Goal: Check status: Check status

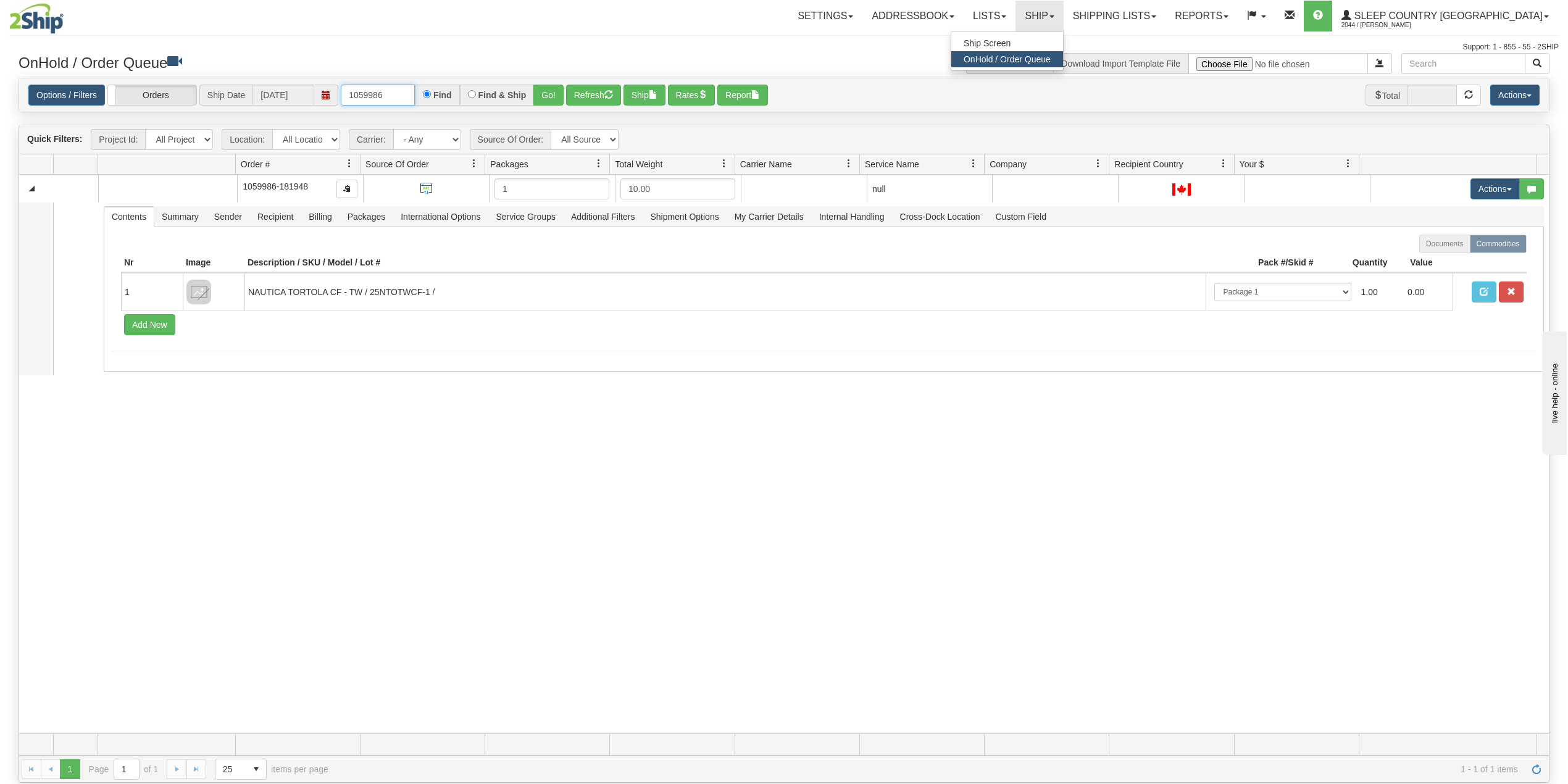
click at [371, 95] on input "1059986" at bounding box center [378, 95] width 74 height 21
paste input "9007I139413"
type input "9007I139413"
click at [544, 94] on button "Go!" at bounding box center [548, 95] width 30 height 21
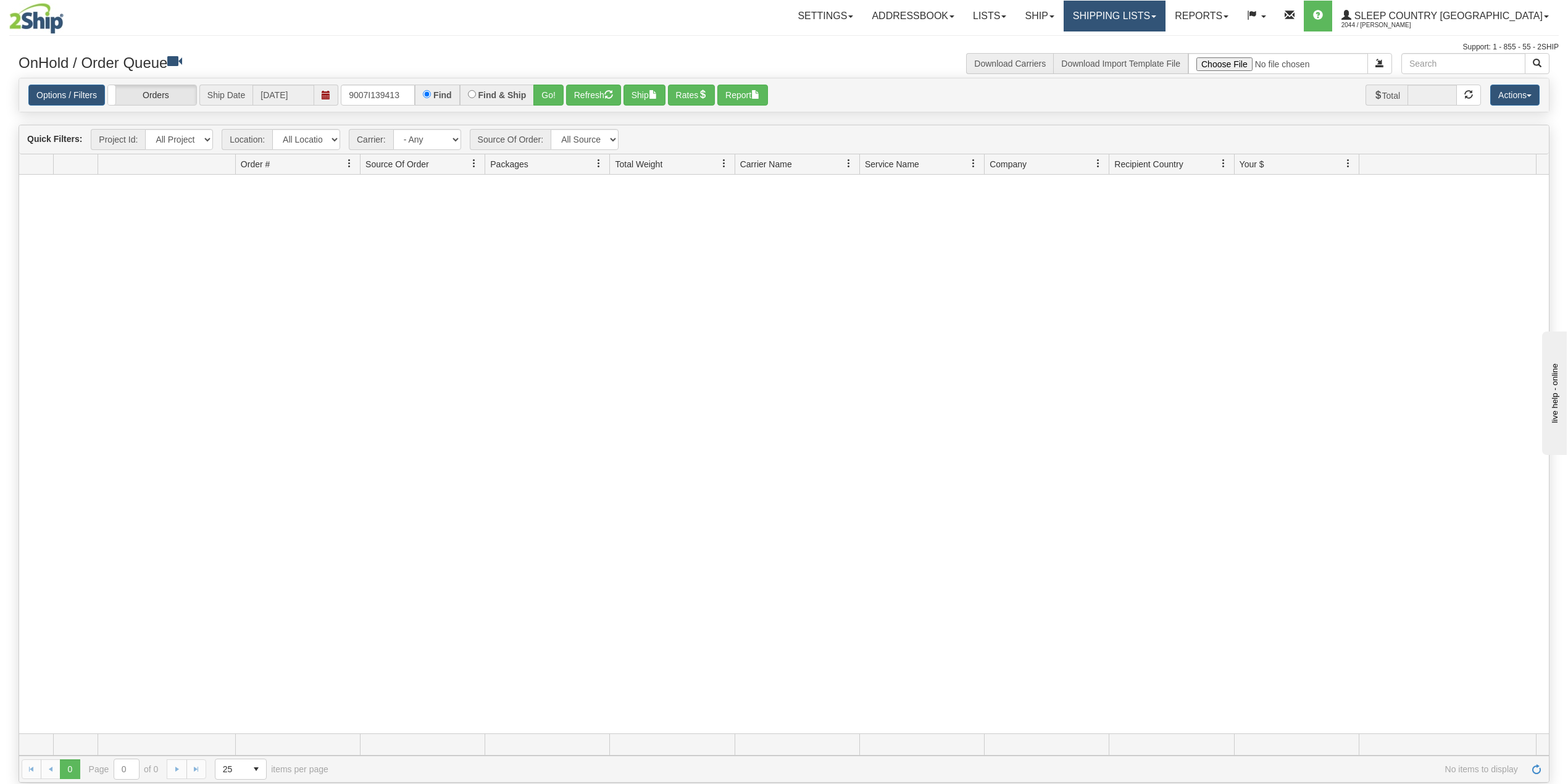
click at [1166, 3] on link "Shipping lists" at bounding box center [1114, 16] width 102 height 31
click at [1153, 54] on span "Search Shipment History" at bounding box center [1105, 59] width 96 height 10
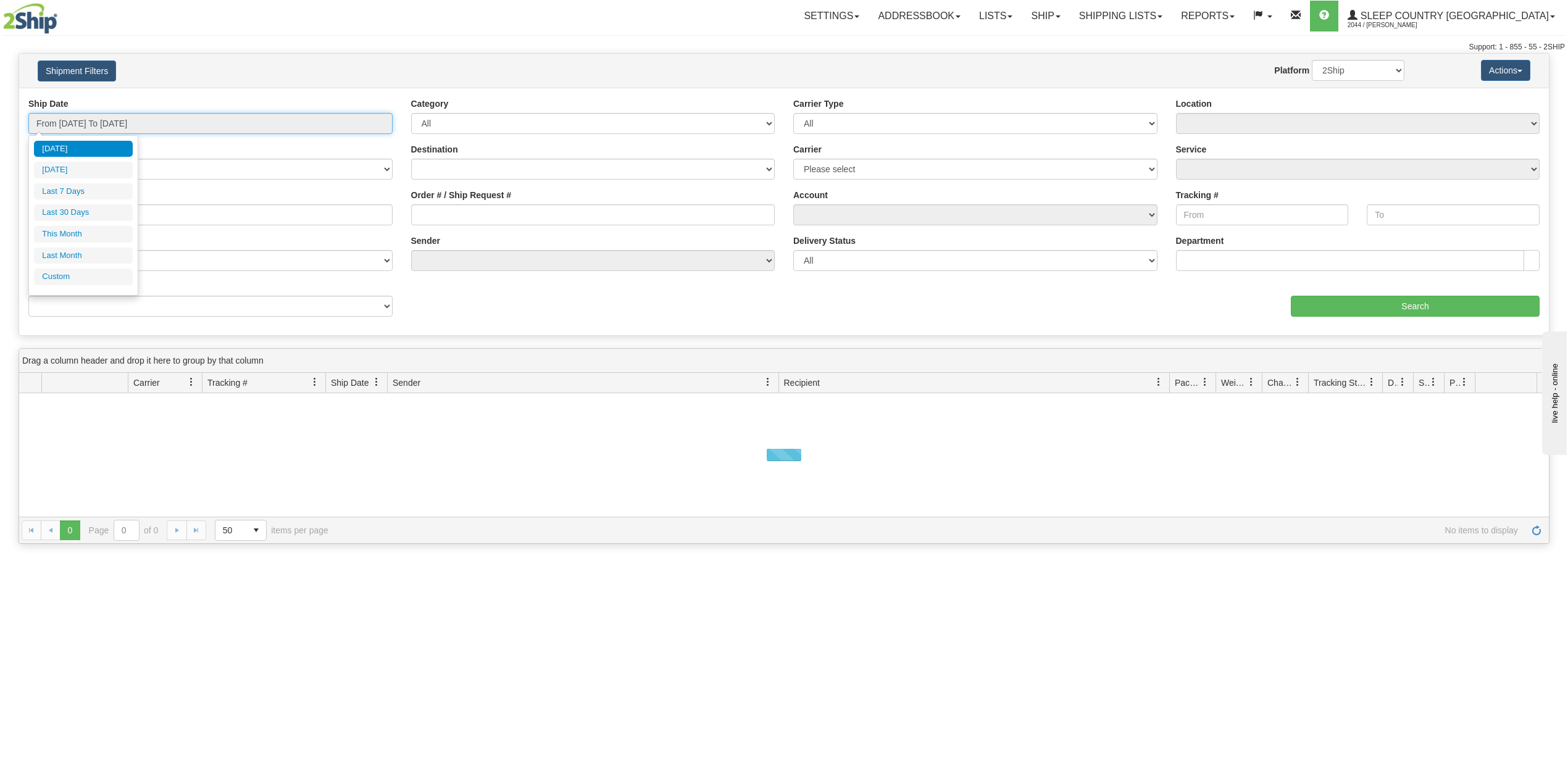
click at [104, 116] on input "From 10/02/2025 To 10/03/2025" at bounding box center [210, 123] width 364 height 21
click at [84, 209] on li "Last 30 Days" at bounding box center [83, 213] width 99 height 17
type input "From 09/04/2025 To 10/03/2025"
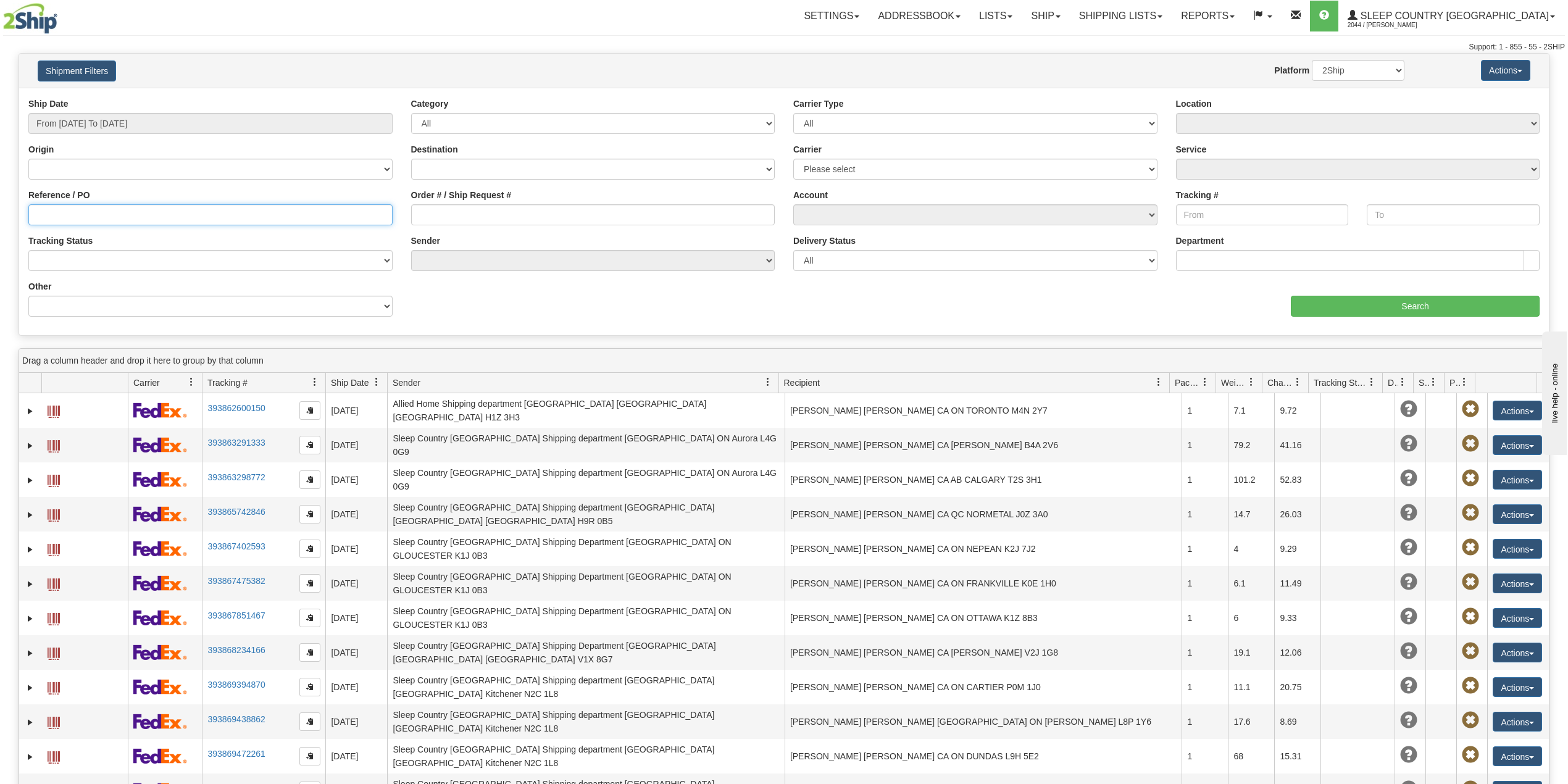
click at [85, 210] on input "Reference / PO" at bounding box center [210, 215] width 364 height 21
paste input "9007I139413"
type input "9007I139413"
click at [1338, 298] on input "Search" at bounding box center [1415, 306] width 249 height 21
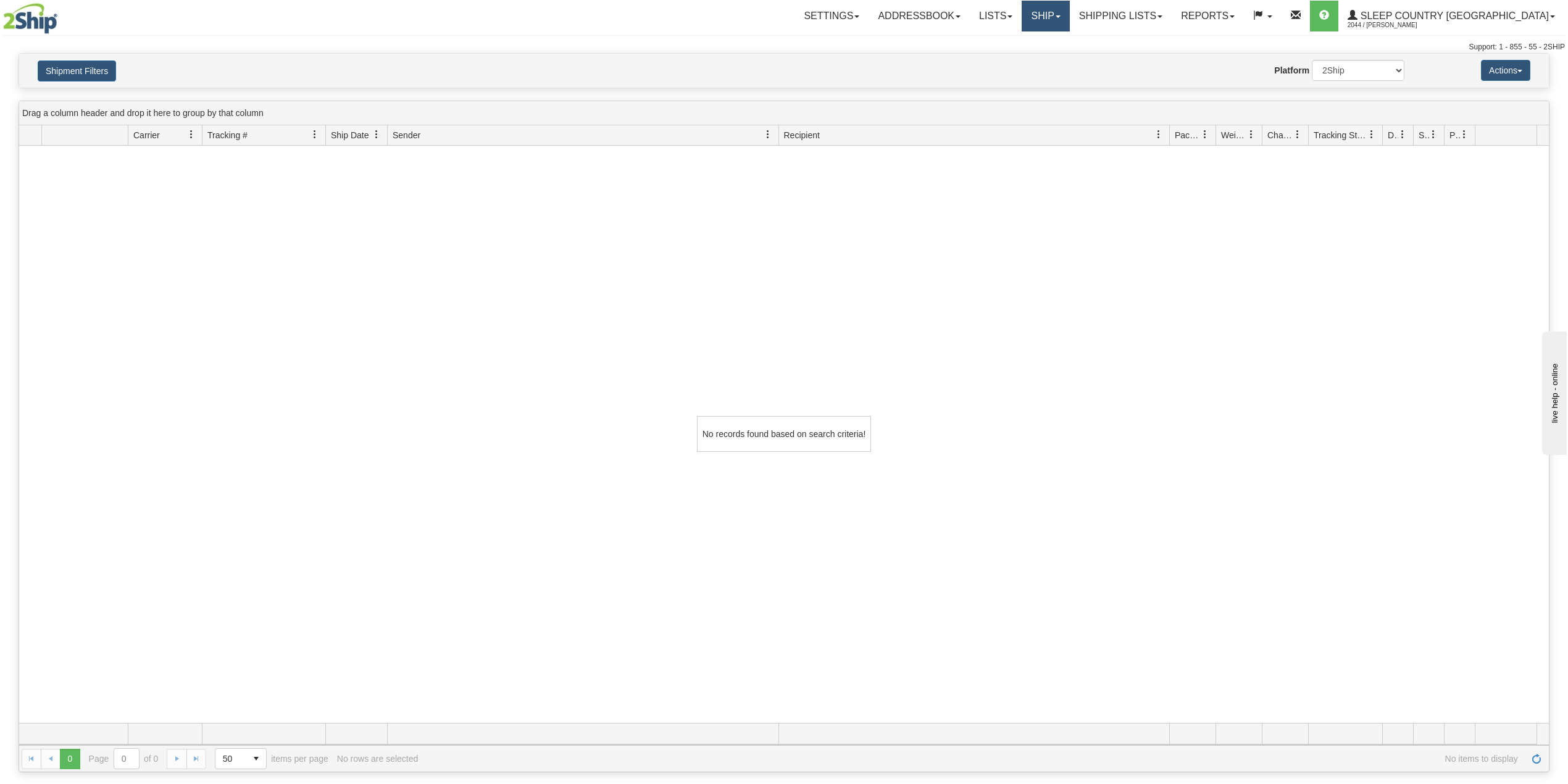
click at [1070, 11] on link "Ship" at bounding box center [1045, 16] width 47 height 31
click at [1159, 20] on link "Shipping lists" at bounding box center [1120, 16] width 102 height 31
click at [1135, 40] on span "Current Shipments" at bounding box center [1099, 43] width 72 height 10
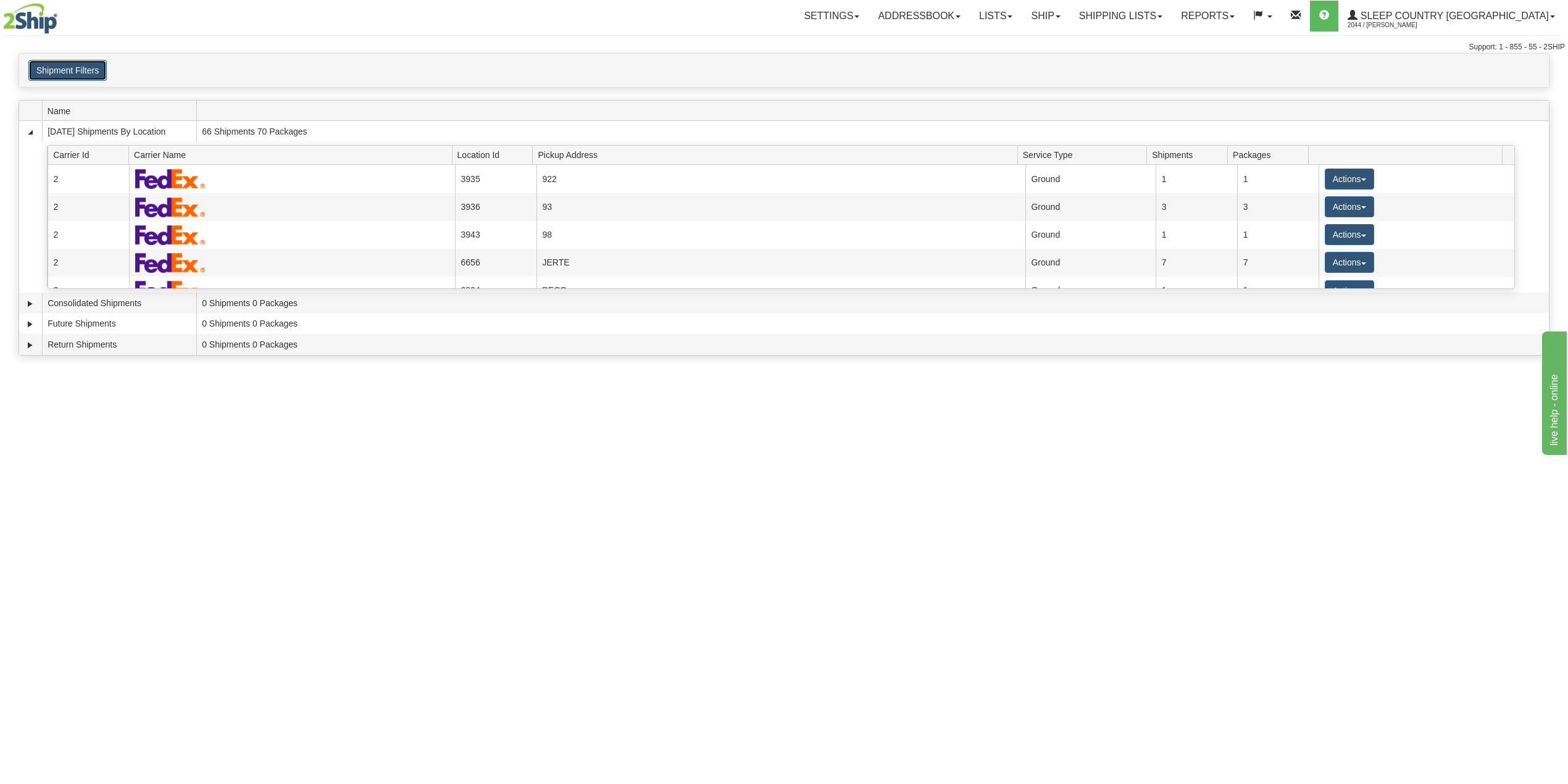
click at [79, 68] on button "Shipment Filters" at bounding box center [68, 70] width 78 height 21
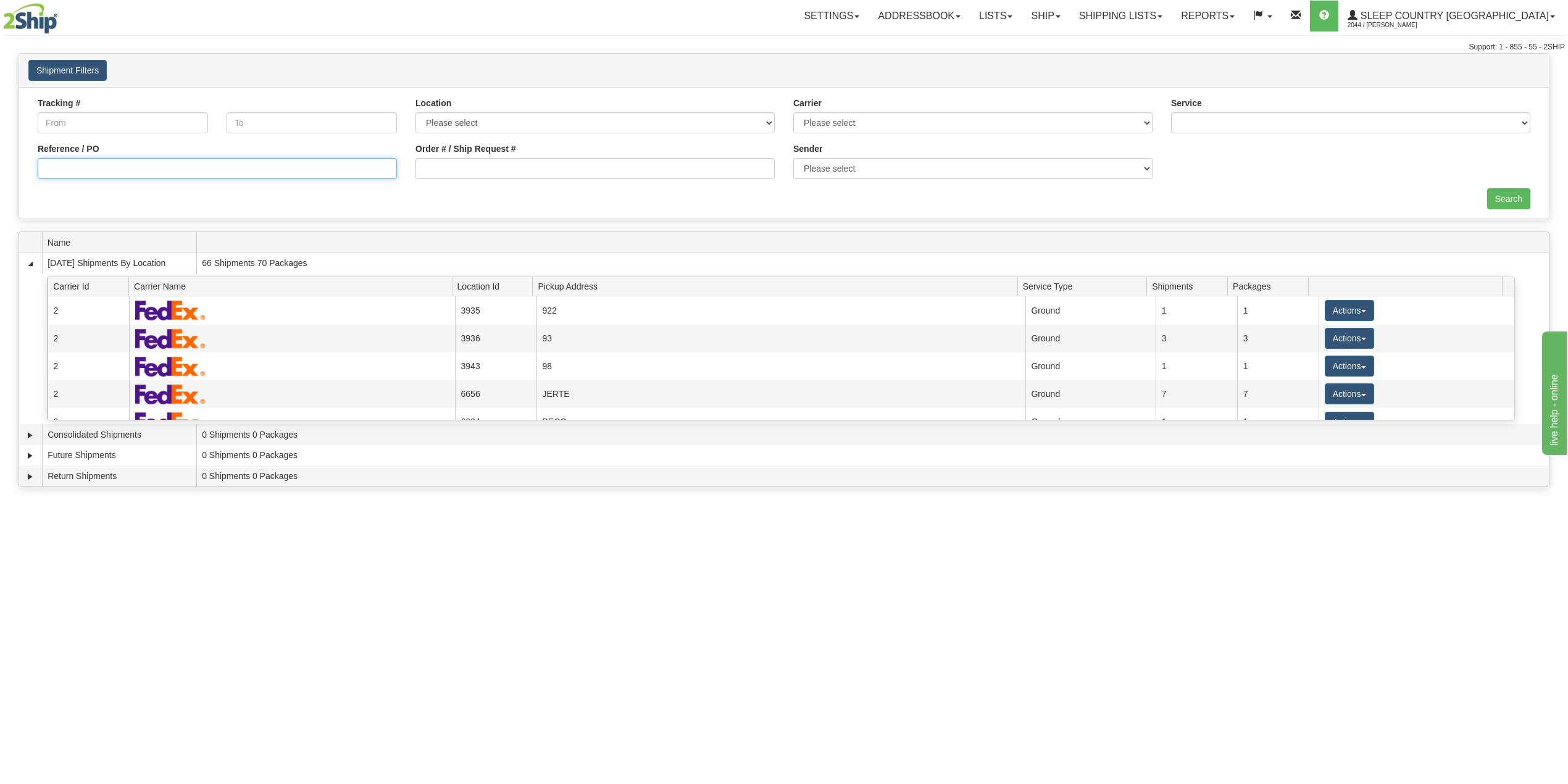
click at [114, 178] on input "Reference / PO" at bounding box center [217, 168] width 359 height 21
paste input "9007I139413"
type input "9007I139413"
click at [1502, 198] on input "Search" at bounding box center [1509, 199] width 43 height 21
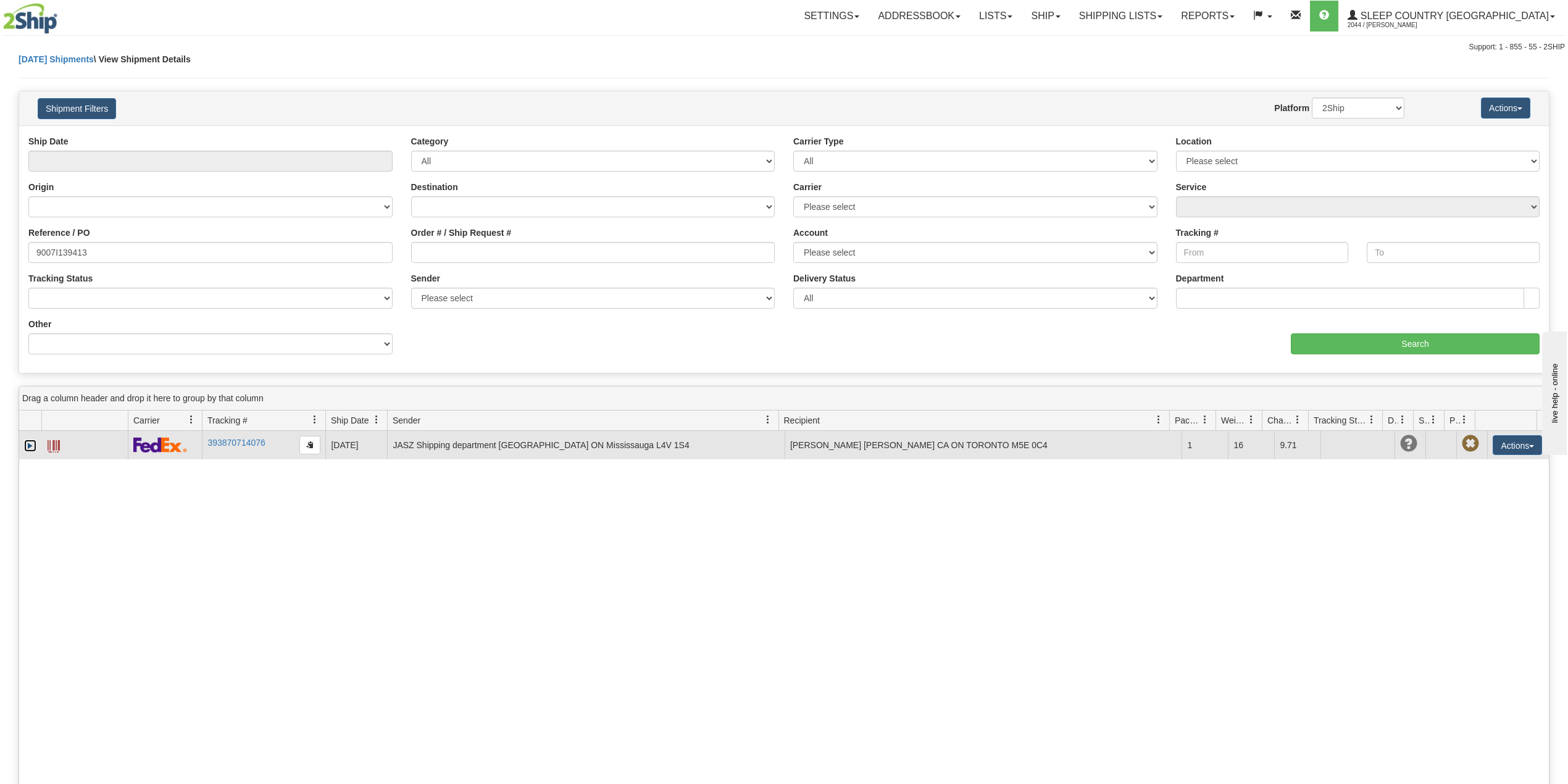
click at [31, 448] on link "Expand" at bounding box center [30, 446] width 12 height 12
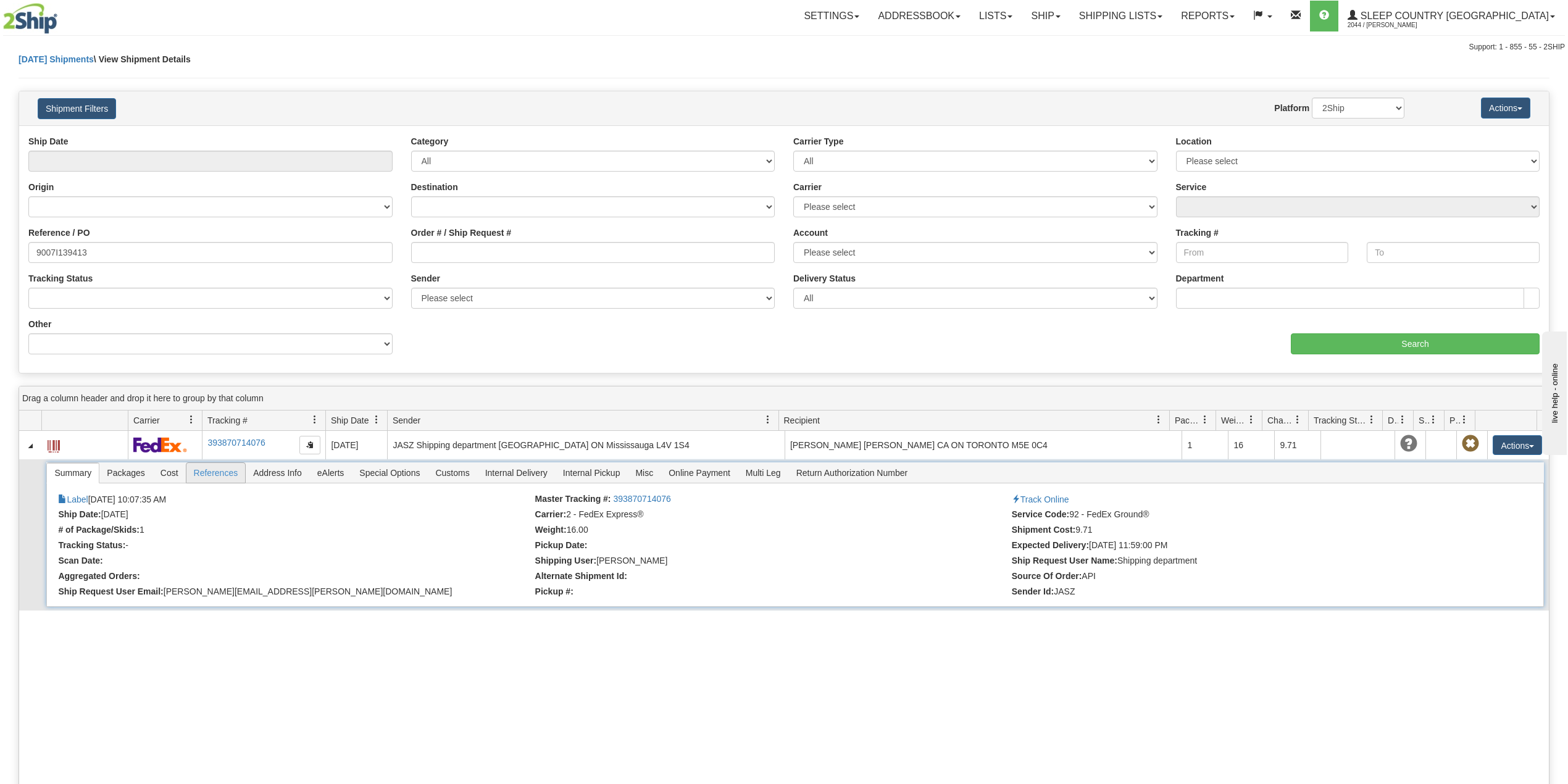
click at [220, 475] on span "References" at bounding box center [216, 473] width 59 height 20
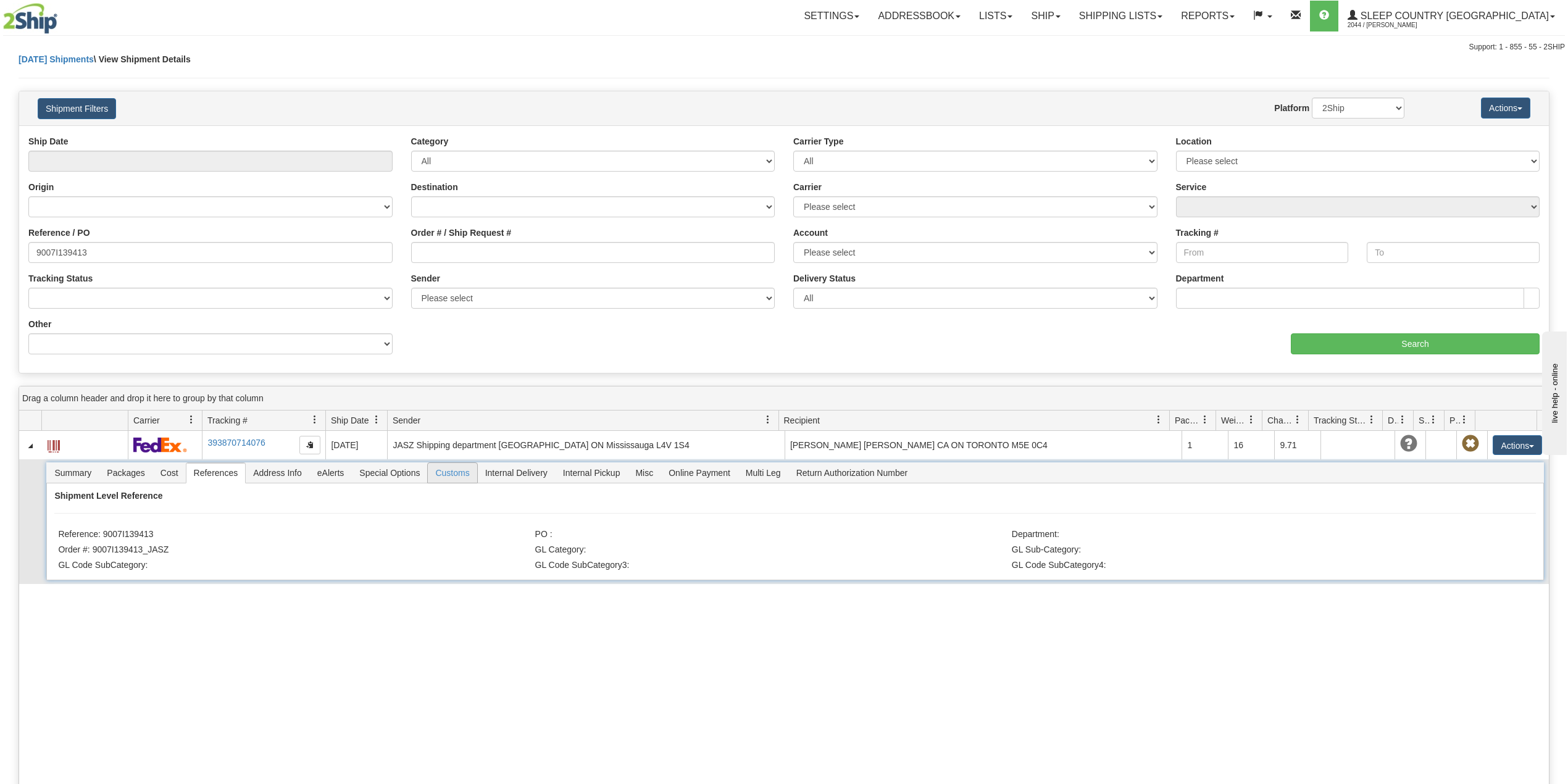
click at [456, 473] on span "Customs" at bounding box center [452, 473] width 49 height 20
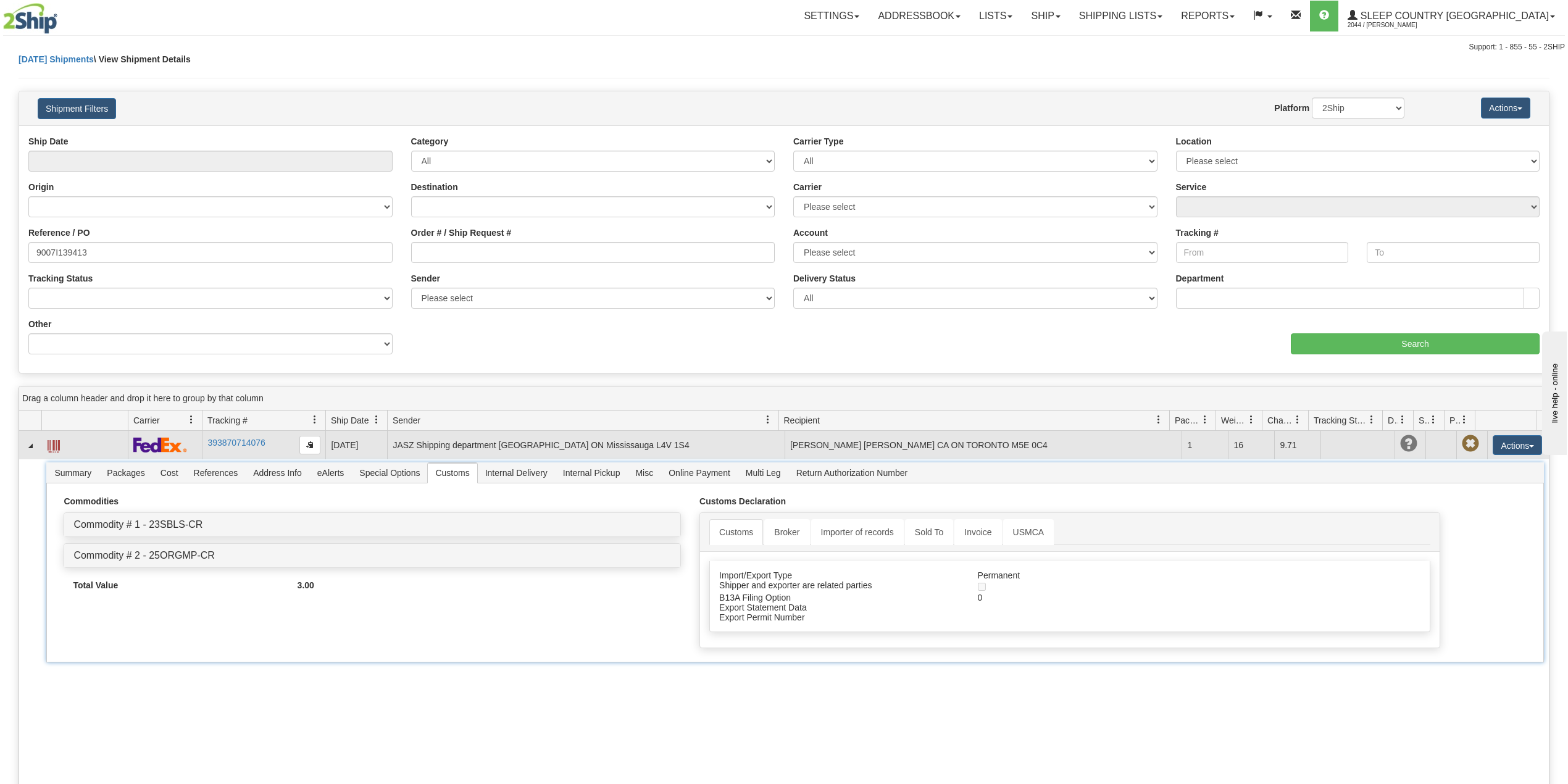
click at [55, 445] on span at bounding box center [53, 446] width 12 height 12
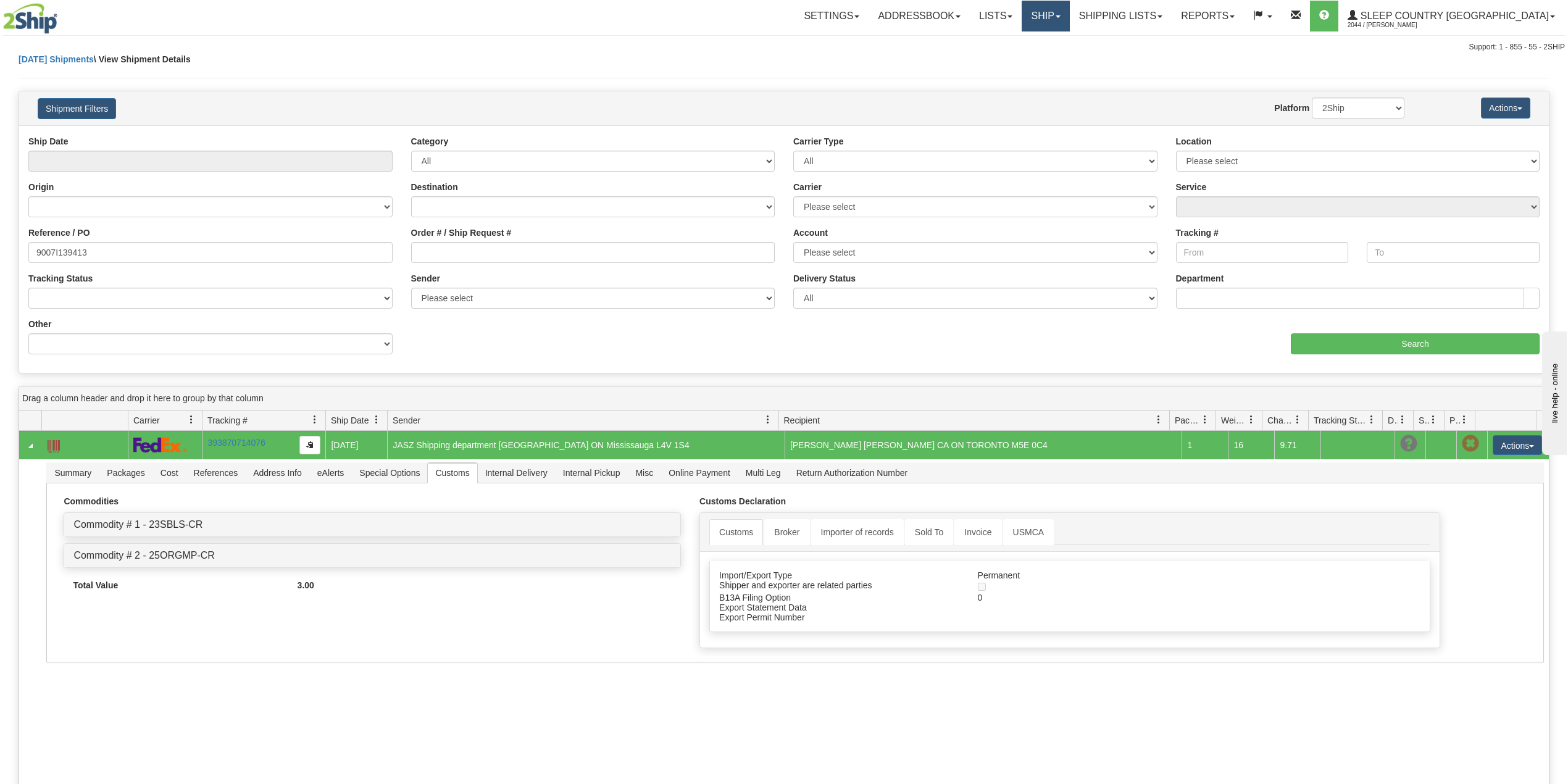
click at [1070, 9] on link "Ship" at bounding box center [1045, 16] width 47 height 31
click at [1057, 57] on span "OnHold / Order Queue" at bounding box center [1013, 59] width 87 height 10
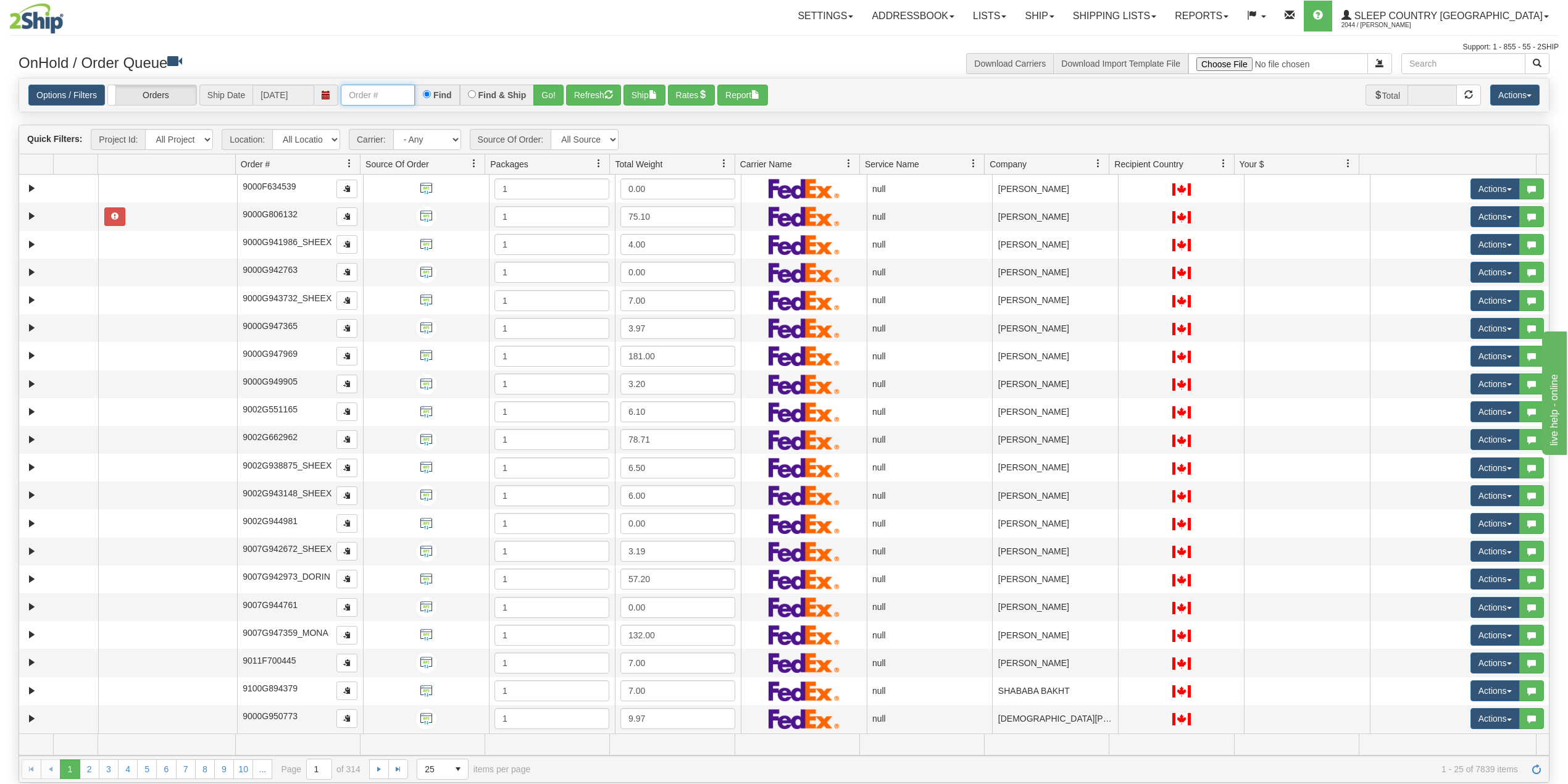
click at [401, 99] on input "text" at bounding box center [378, 95] width 74 height 21
paste input "9000I142100"
type input "9000I142100"
click at [553, 94] on button "Go!" at bounding box center [548, 95] width 30 height 21
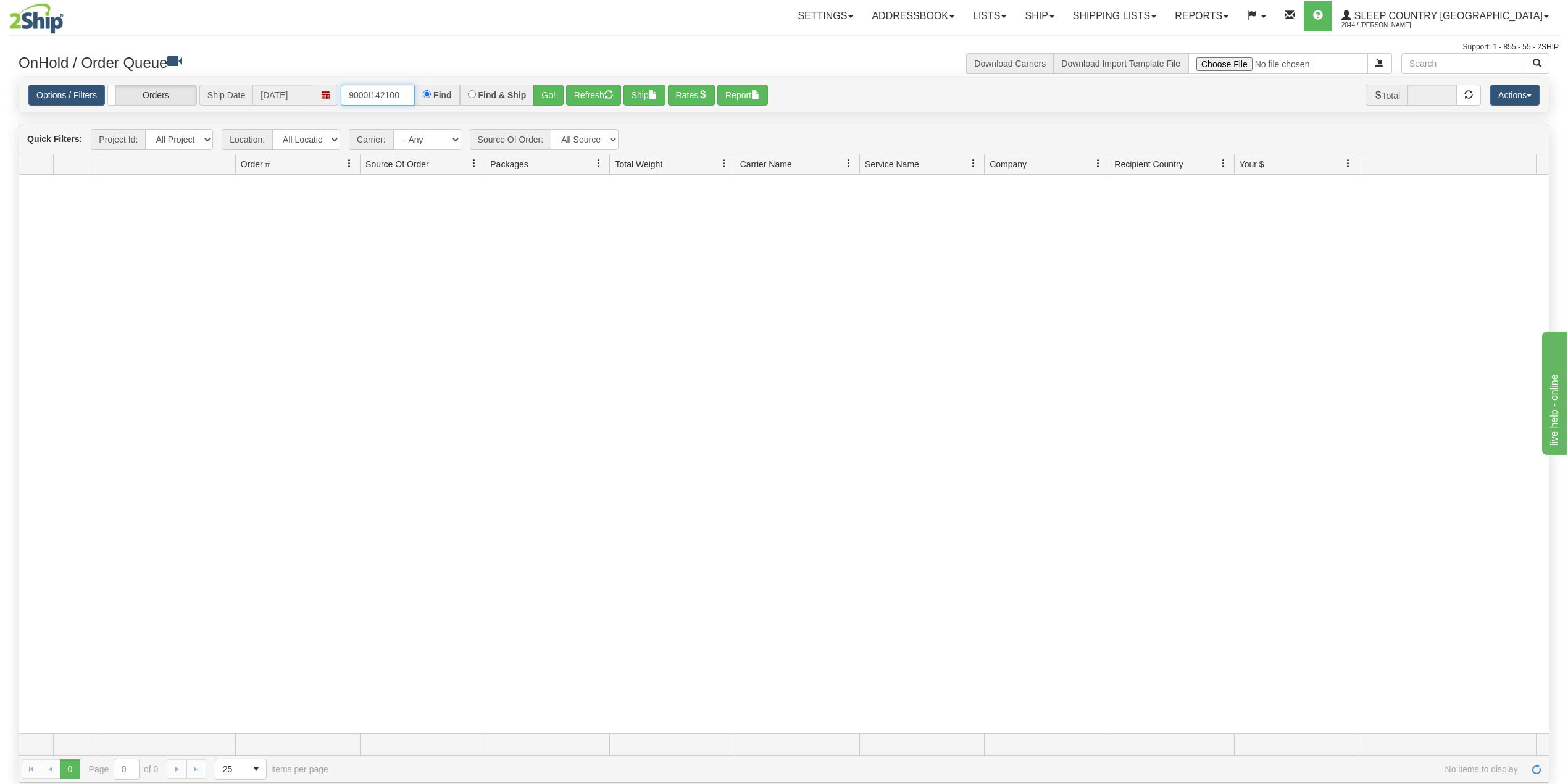
click at [411, 95] on input "9000I142100" at bounding box center [378, 95] width 74 height 21
click at [1166, 18] on link "Shipping lists" at bounding box center [1114, 16] width 102 height 31
click at [1129, 42] on span "Current Shipments" at bounding box center [1093, 43] width 72 height 10
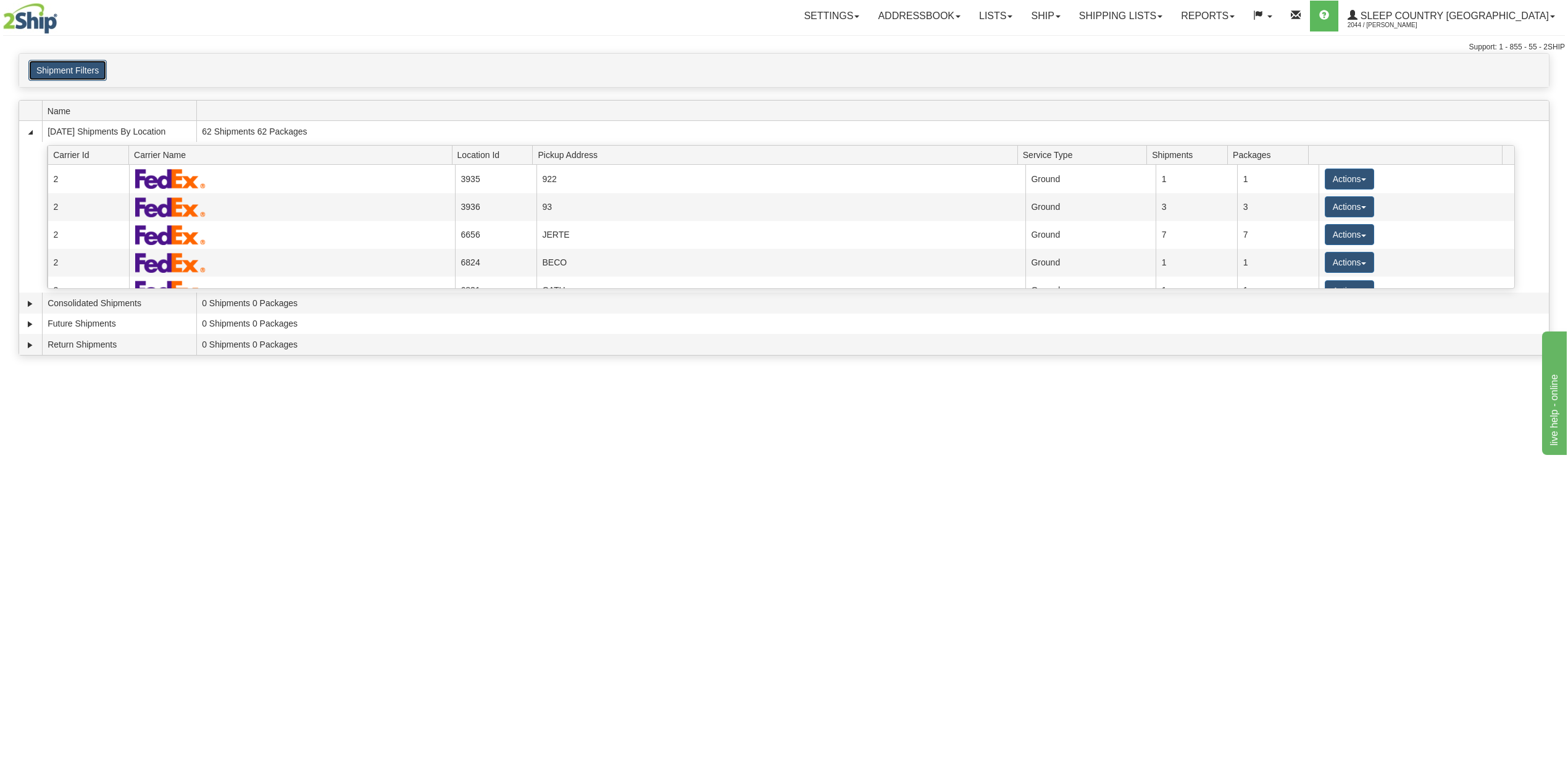
click at [78, 73] on button "Shipment Filters" at bounding box center [68, 70] width 78 height 21
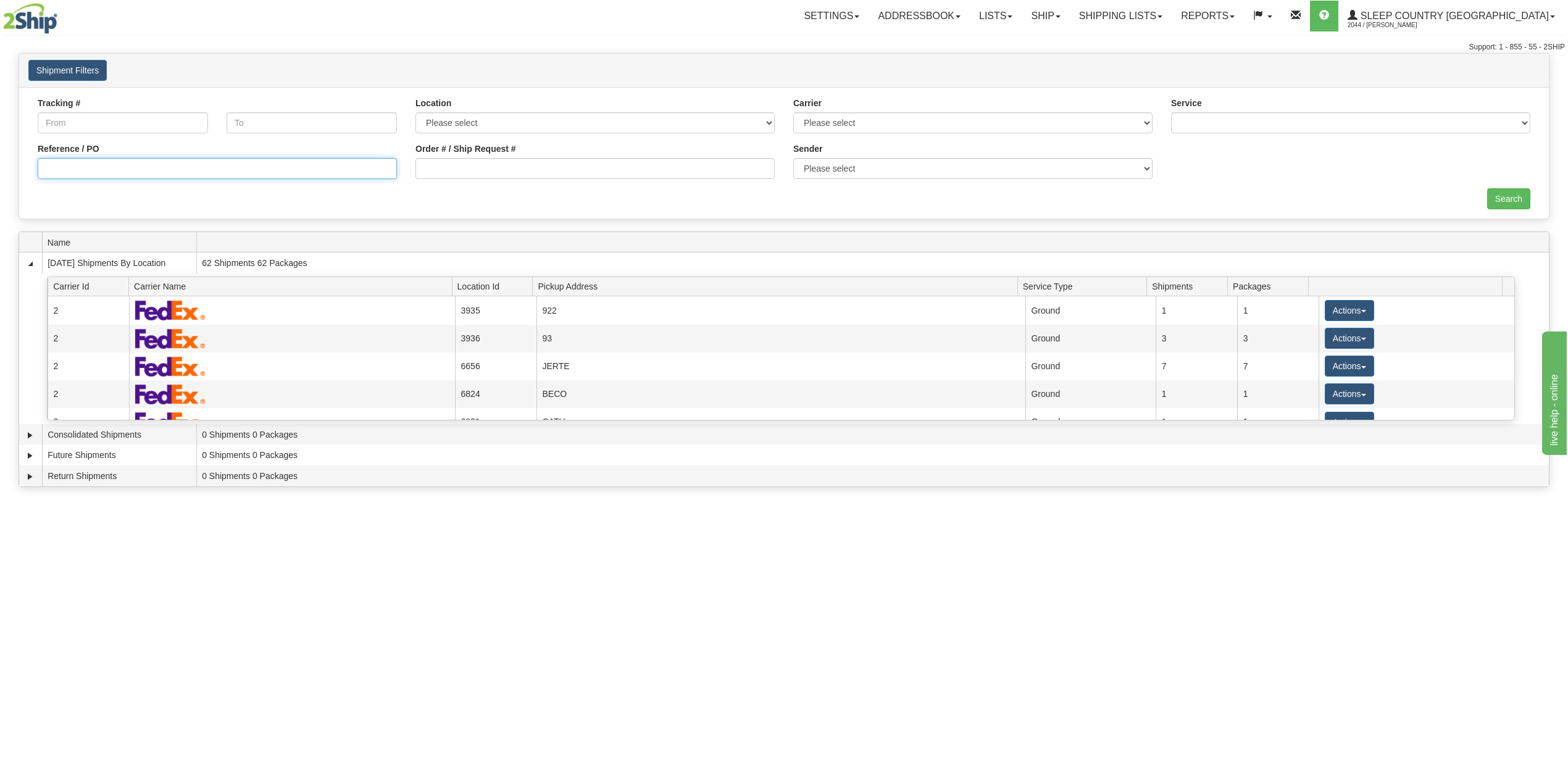
click at [157, 165] on input "Reference / PO" at bounding box center [217, 168] width 359 height 21
paste input "9000I142100"
type input "9000I142100"
click at [1494, 198] on input "Search" at bounding box center [1509, 199] width 43 height 21
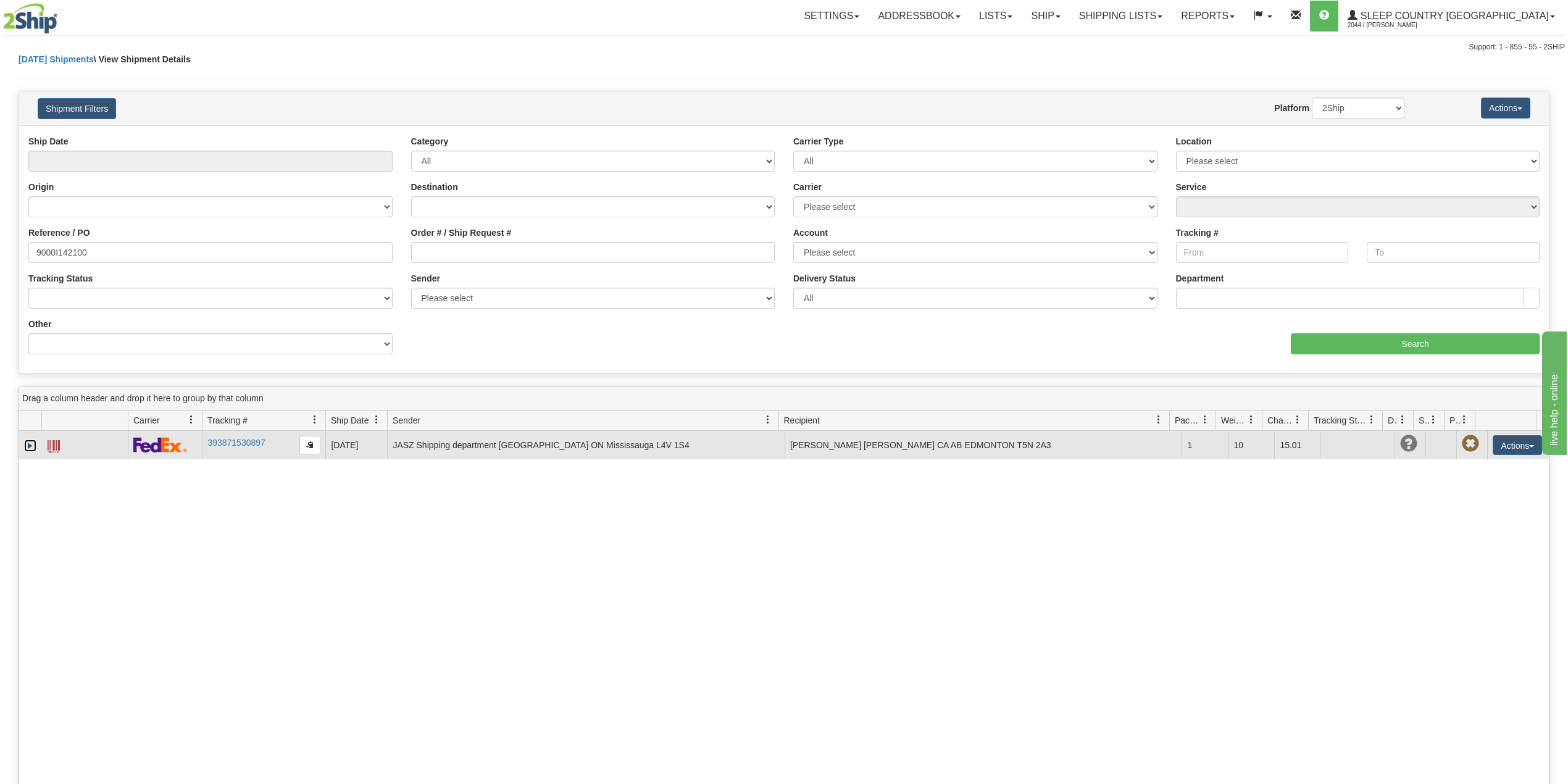
click at [27, 446] on link "Expand" at bounding box center [30, 446] width 12 height 12
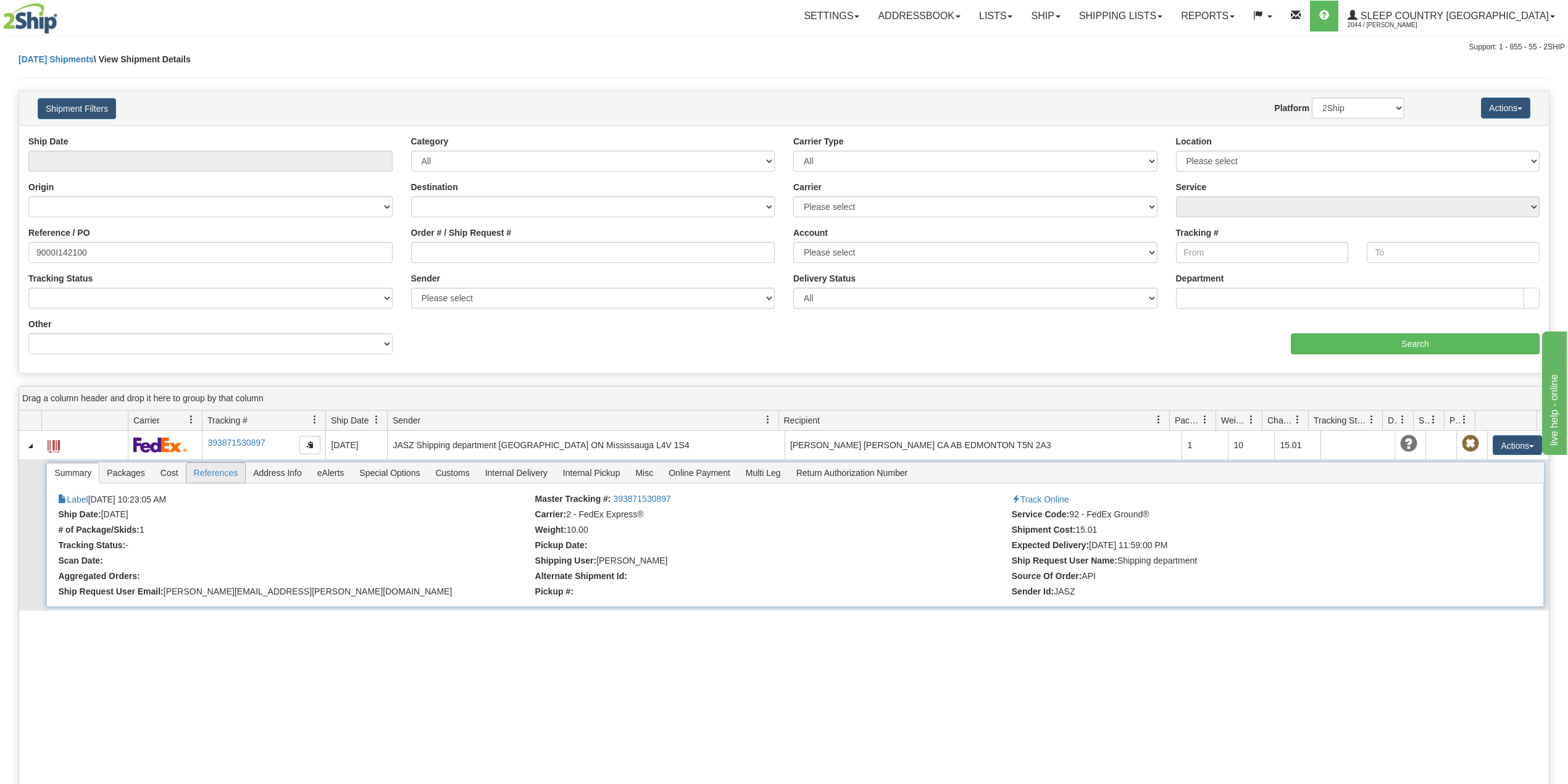
click at [213, 477] on span "References" at bounding box center [216, 473] width 59 height 20
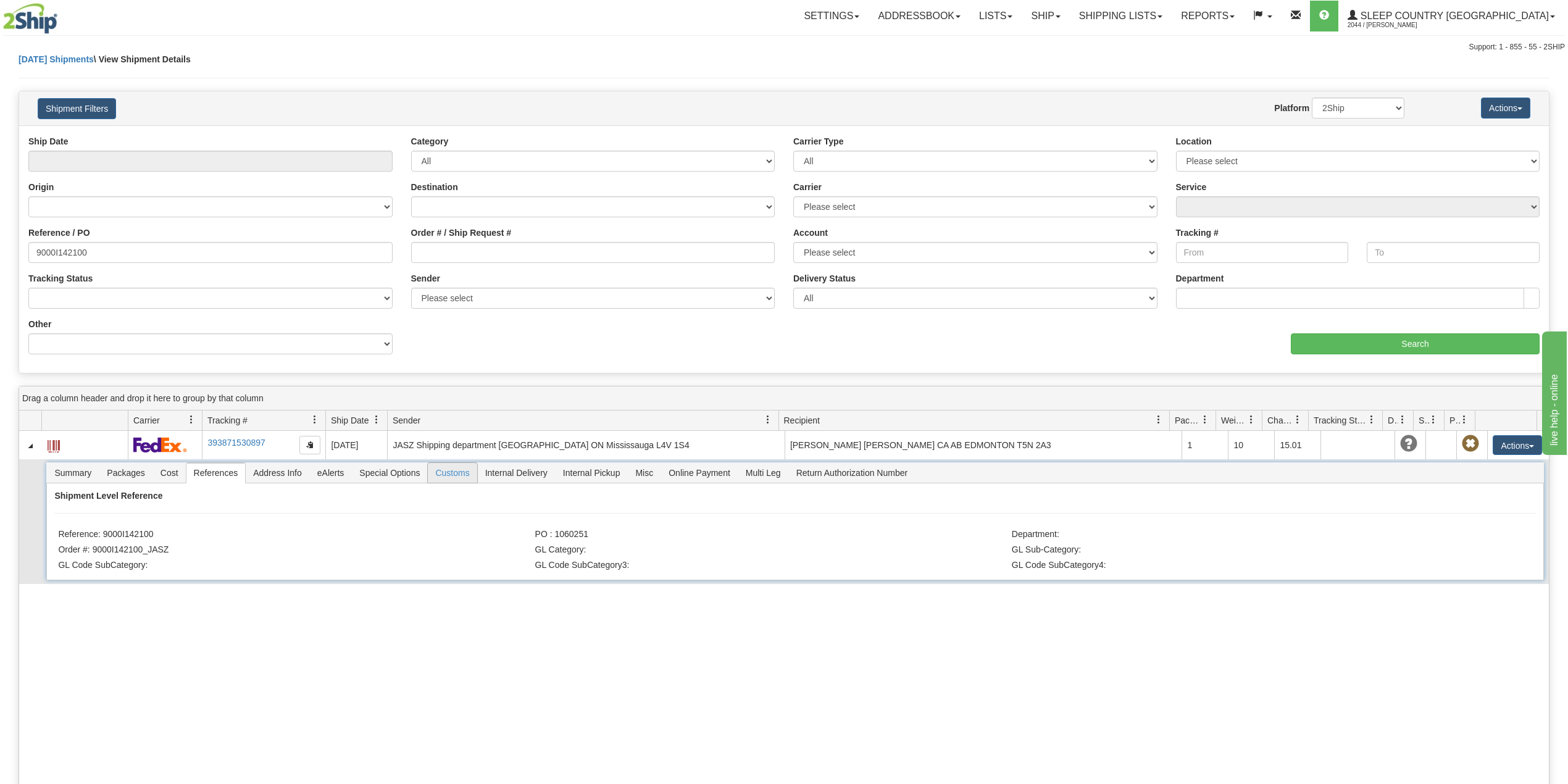
click at [457, 475] on span "Customs" at bounding box center [452, 473] width 49 height 20
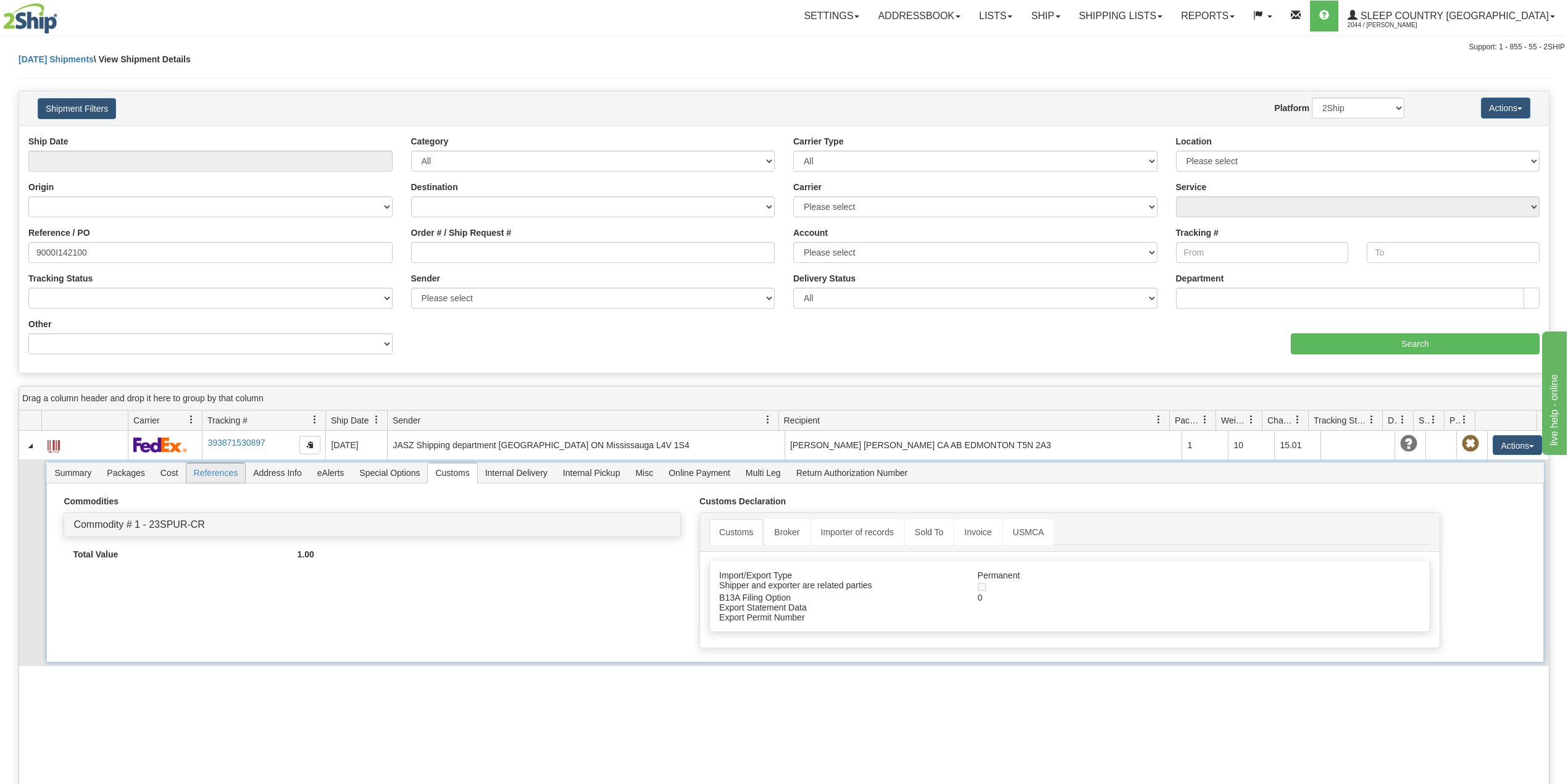
click at [208, 477] on span "References" at bounding box center [216, 473] width 59 height 20
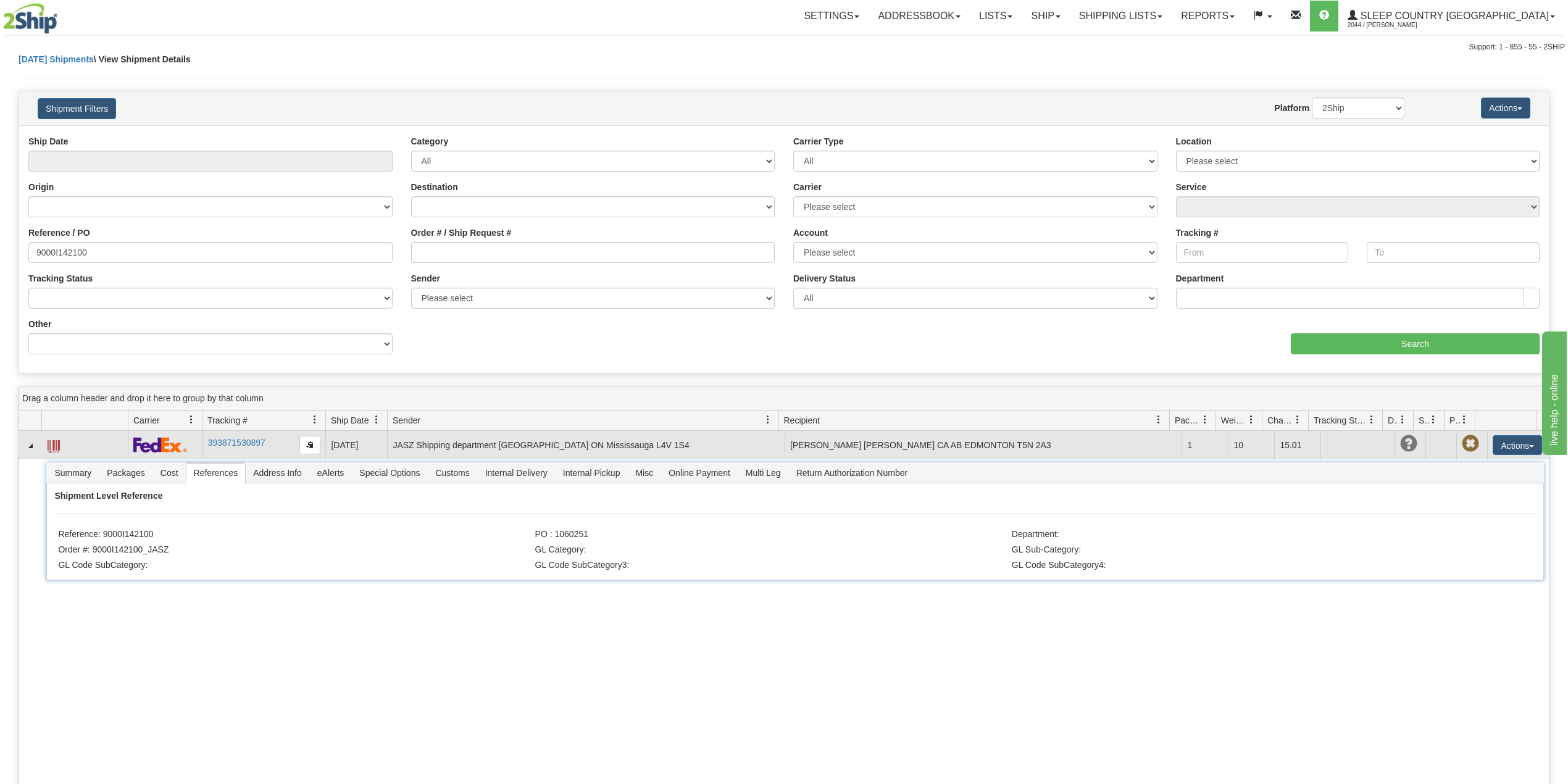
click at [57, 445] on span at bounding box center [53, 446] width 12 height 12
